Goal: Complete application form

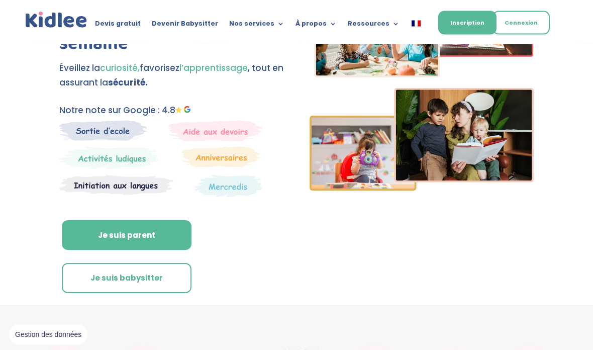
scroll to position [106, 0]
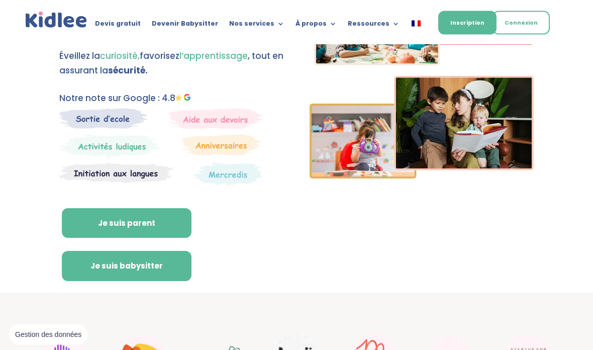
click at [150, 258] on link "Je suis babysitter" at bounding box center [127, 266] width 130 height 30
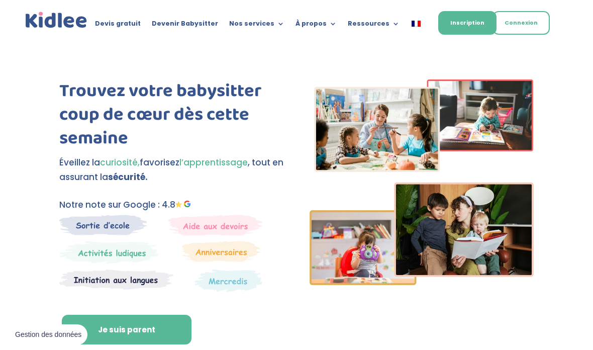
scroll to position [8, 0]
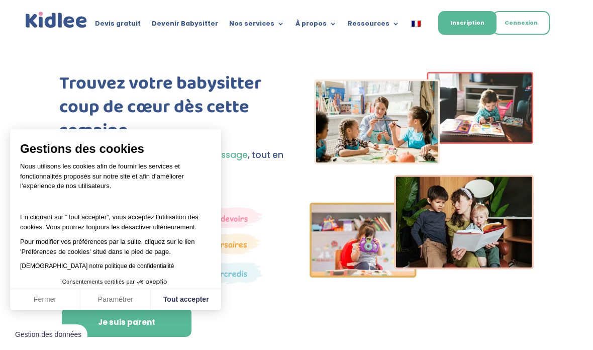
click at [48, 295] on button "Fermer" at bounding box center [45, 299] width 70 height 21
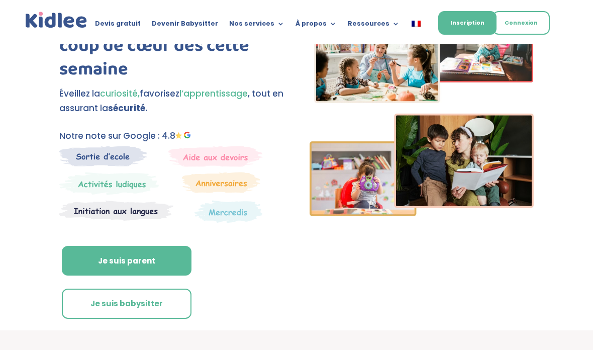
scroll to position [80, 0]
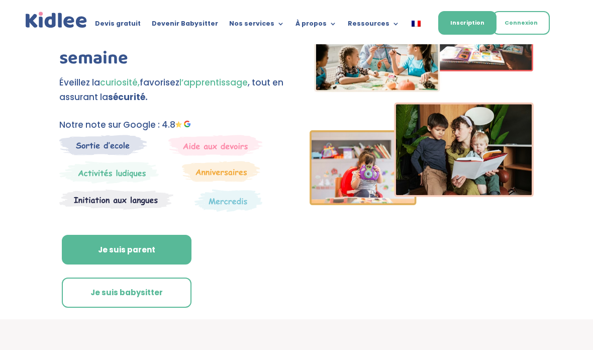
click at [163, 261] on link "Je suis parent" at bounding box center [127, 250] width 130 height 30
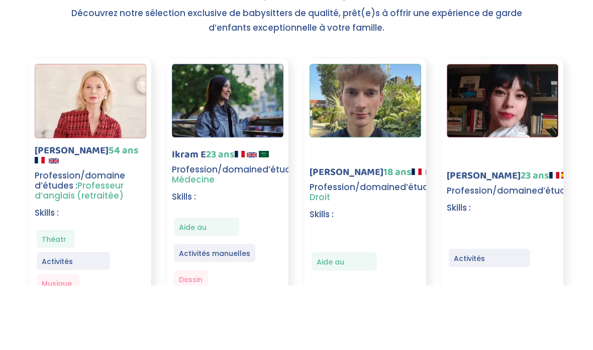
scroll to position [1352, 0]
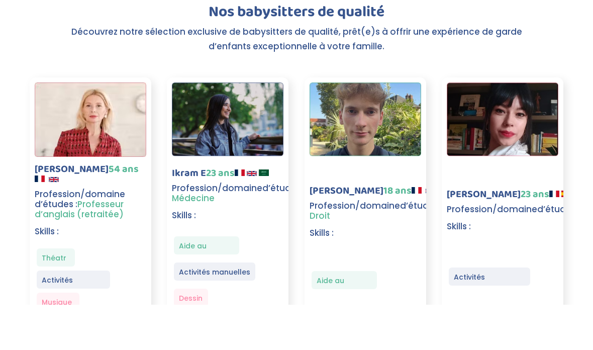
click at [229, 227] on span "Profession/domaine" at bounding box center [217, 233] width 90 height 12
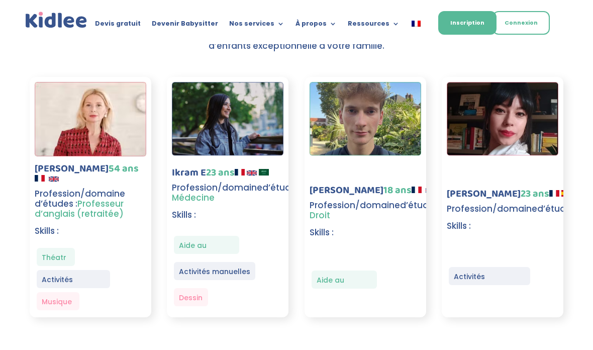
click at [256, 142] on img at bounding box center [228, 119] width 112 height 74
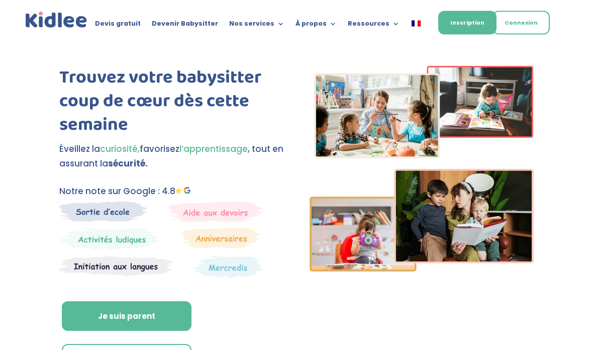
scroll to position [0, 0]
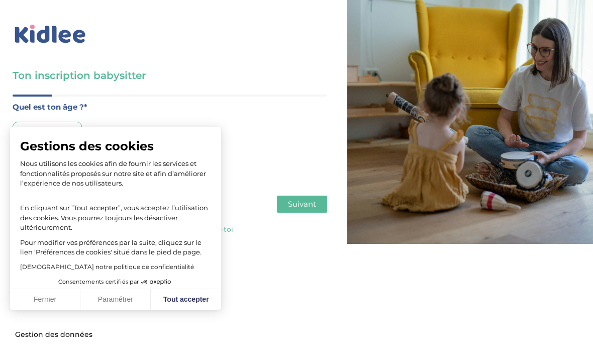
click at [64, 310] on body "Gestions des cookies Nous utilisons les cookies afin de fournir les services et…" at bounding box center [296, 175] width 593 height 350
click at [59, 304] on button "Fermer" at bounding box center [45, 299] width 70 height 21
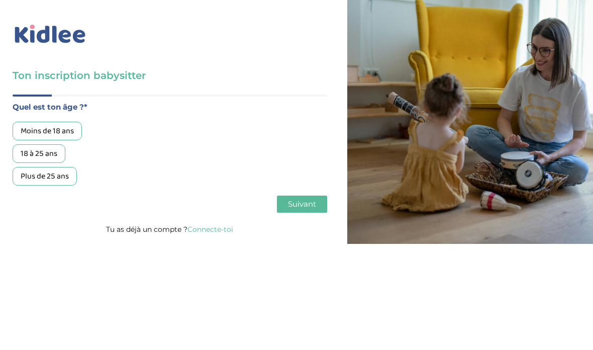
click at [54, 163] on div "18 à 25 ans" at bounding box center [39, 153] width 53 height 19
click at [300, 213] on button "Suivant" at bounding box center [302, 203] width 50 height 17
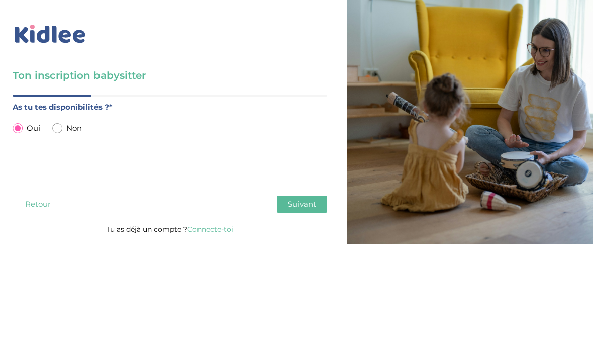
click at [300, 213] on button "Suivant" at bounding box center [302, 203] width 50 height 17
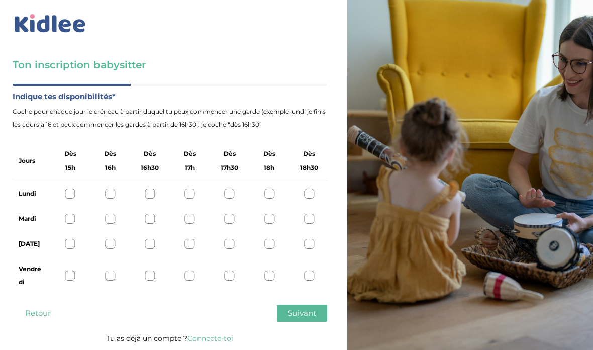
scroll to position [40, 0]
click at [74, 239] on div at bounding box center [70, 244] width 10 height 10
click at [231, 239] on div at bounding box center [230, 244] width 10 height 10
click at [71, 239] on div at bounding box center [70, 244] width 10 height 10
click at [69, 240] on icon at bounding box center [70, 244] width 8 height 8
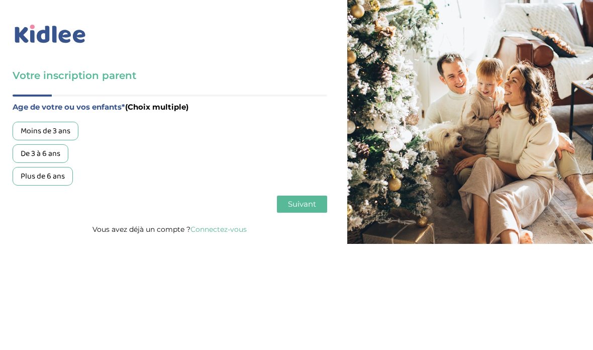
scroll to position [25, 0]
click at [60, 167] on div "Plus de 6 ans" at bounding box center [43, 176] width 60 height 19
click at [309, 195] on button "Suivant" at bounding box center [302, 203] width 50 height 17
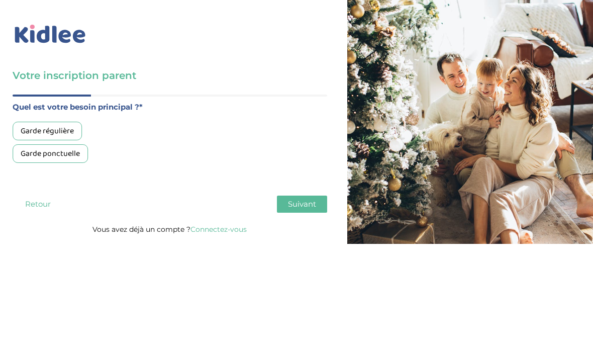
click at [71, 144] on div "Garde ponctuelle" at bounding box center [50, 153] width 75 height 19
click at [306, 195] on button "Suivant" at bounding box center [302, 203] width 50 height 17
click at [71, 122] on div "Moins de 30h/mois" at bounding box center [53, 131] width 80 height 19
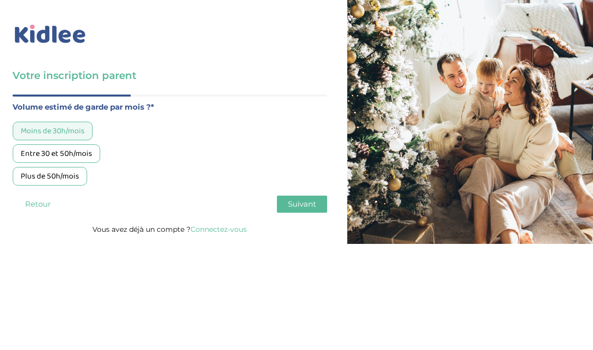
click at [313, 199] on span "Suivant" at bounding box center [302, 204] width 28 height 10
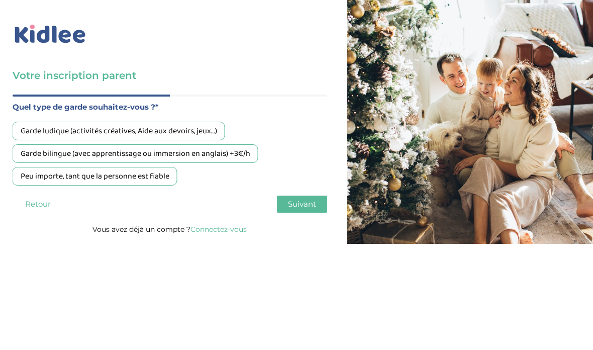
click at [312, 199] on span "Suivant" at bounding box center [302, 204] width 28 height 10
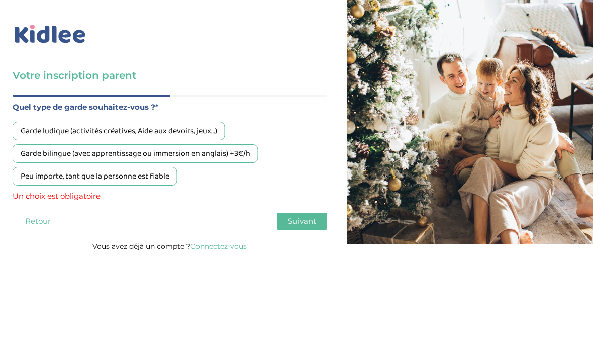
click at [198, 122] on div "Garde ludique (activités créatives, Aide aux devoirs, jeux…)" at bounding box center [119, 131] width 213 height 19
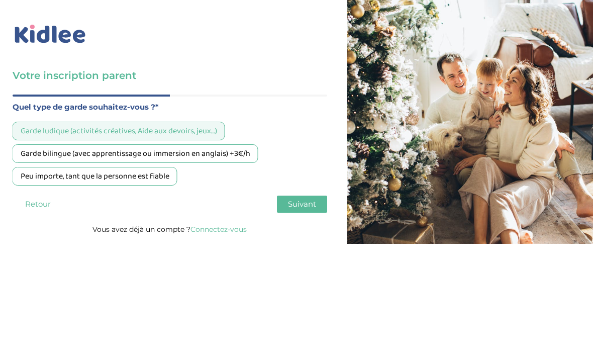
scroll to position [26, 0]
click at [313, 199] on span "Suivant" at bounding box center [302, 204] width 28 height 10
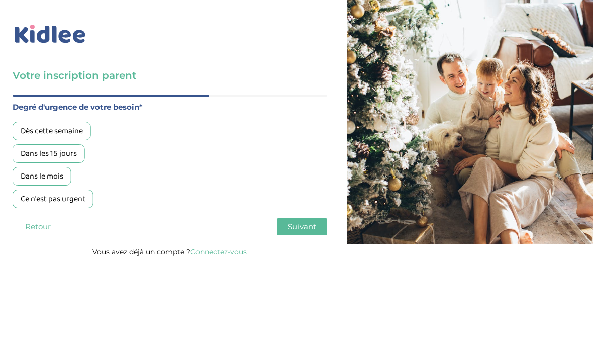
click at [65, 167] on div "Dans le mois" at bounding box center [42, 176] width 59 height 19
click at [313, 222] on span "Suivant" at bounding box center [302, 227] width 28 height 10
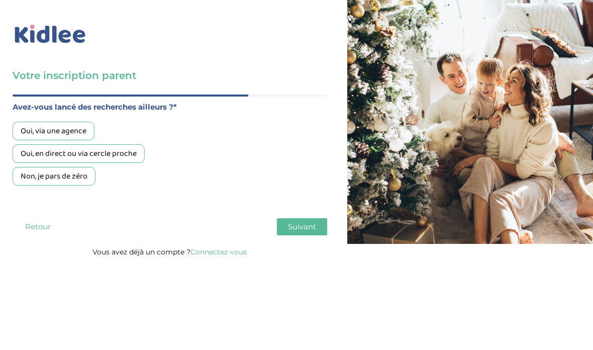
click at [30, 218] on button "Retour" at bounding box center [38, 226] width 50 height 17
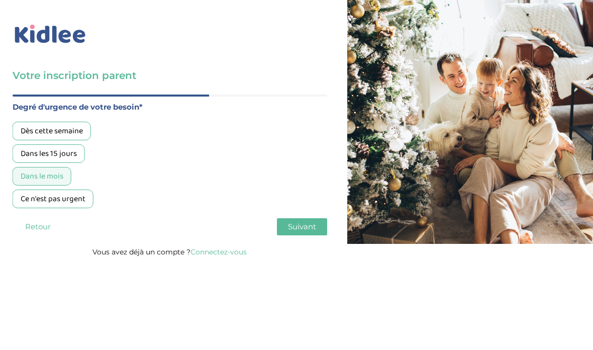
click at [36, 218] on button "Retour" at bounding box center [38, 226] width 50 height 17
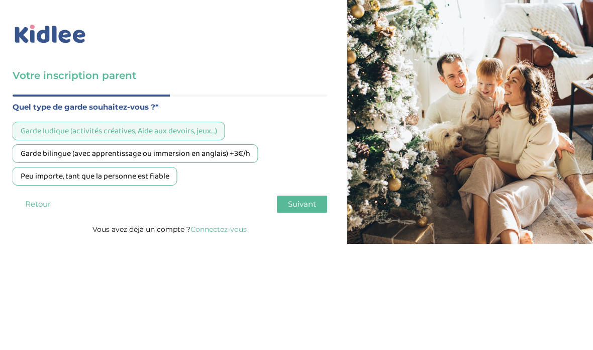
click at [37, 223] on p "Vous avez déjà un compte ? Connectez-vous" at bounding box center [170, 229] width 314 height 13
click at [39, 223] on p "Vous avez déjà un compte ? Connectez-vous" at bounding box center [170, 229] width 314 height 13
click at [40, 223] on p "Vous avez déjà un compte ? Connectez-vous" at bounding box center [170, 229] width 314 height 13
click at [44, 195] on button "Retour" at bounding box center [38, 203] width 50 height 17
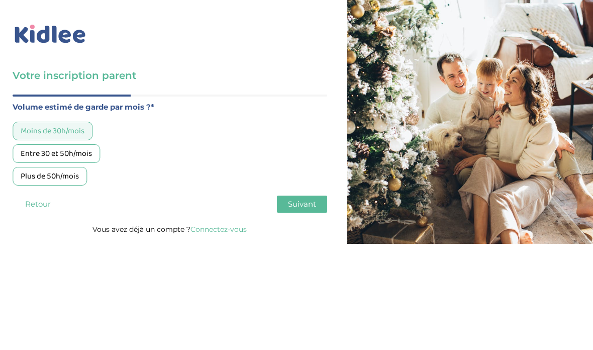
click at [43, 195] on button "Retour" at bounding box center [38, 203] width 50 height 17
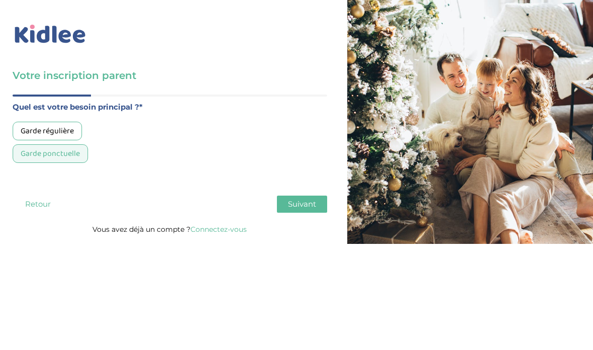
click at [42, 195] on button "Retour" at bounding box center [38, 203] width 50 height 17
